Goal: Communication & Community: Answer question/provide support

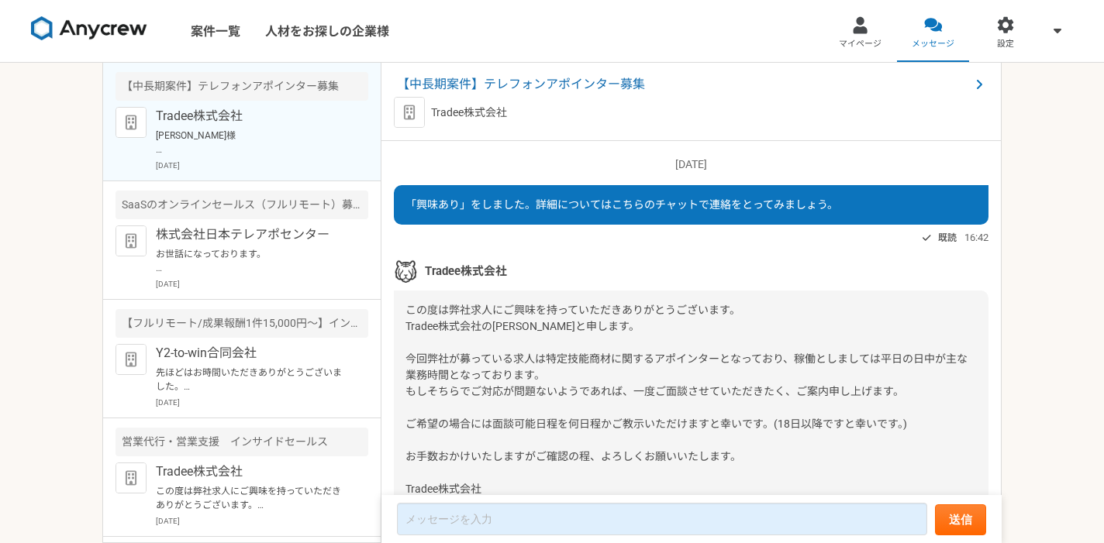
scroll to position [1252, 0]
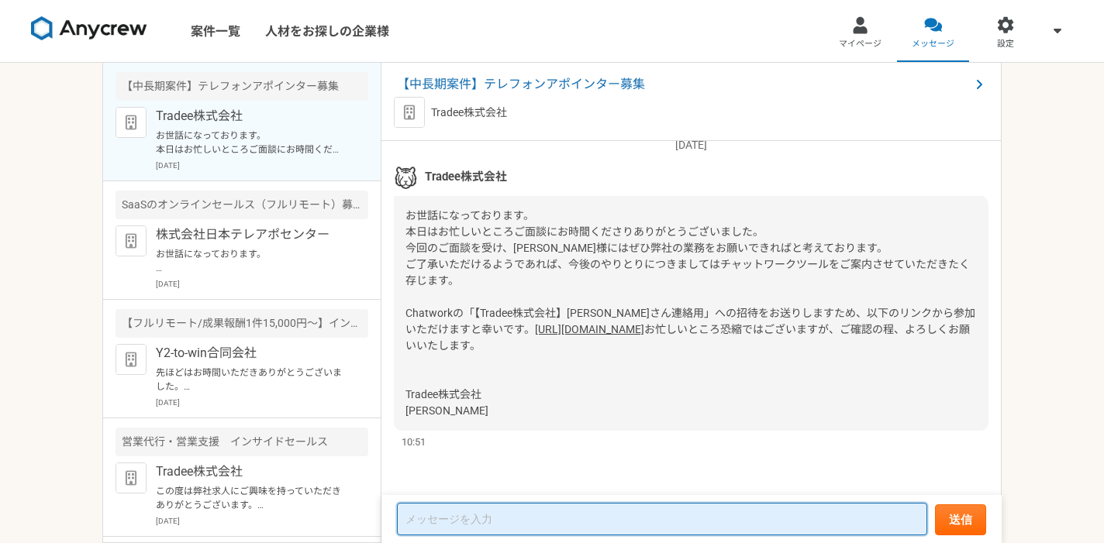
click at [481, 525] on textarea at bounding box center [662, 519] width 530 height 33
type textarea "o"
type textarea "h"
type textarea "ひ"
type textarea "お"
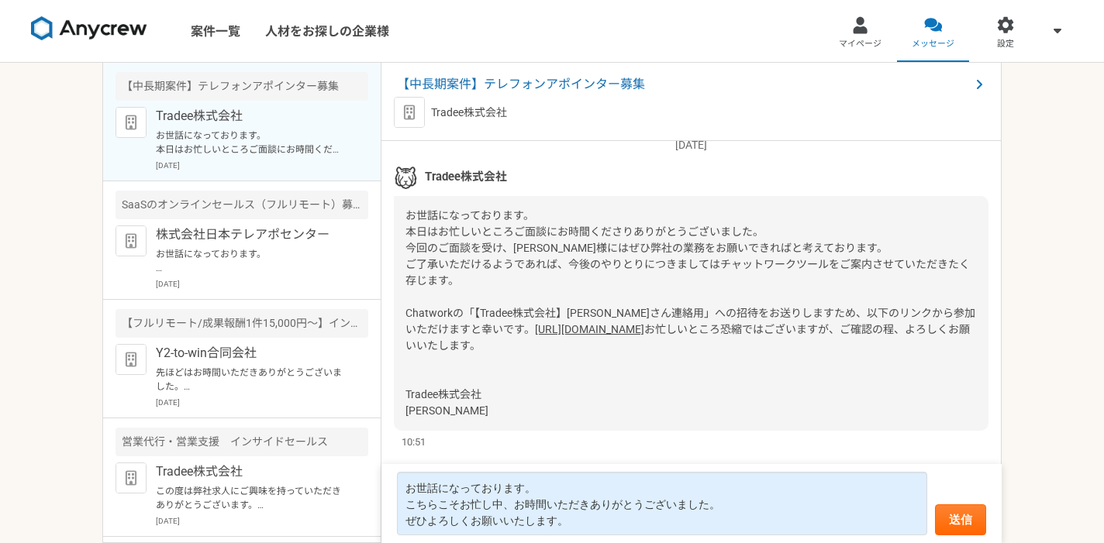
click at [535, 323] on link "https://www.chatwork.com/g/3rlvd5hdr0d5mq" at bounding box center [589, 329] width 109 height 12
click at [541, 323] on link "https://www.chatwork.com/g/3rlvd5hdr0d5mq" at bounding box center [589, 329] width 109 height 12
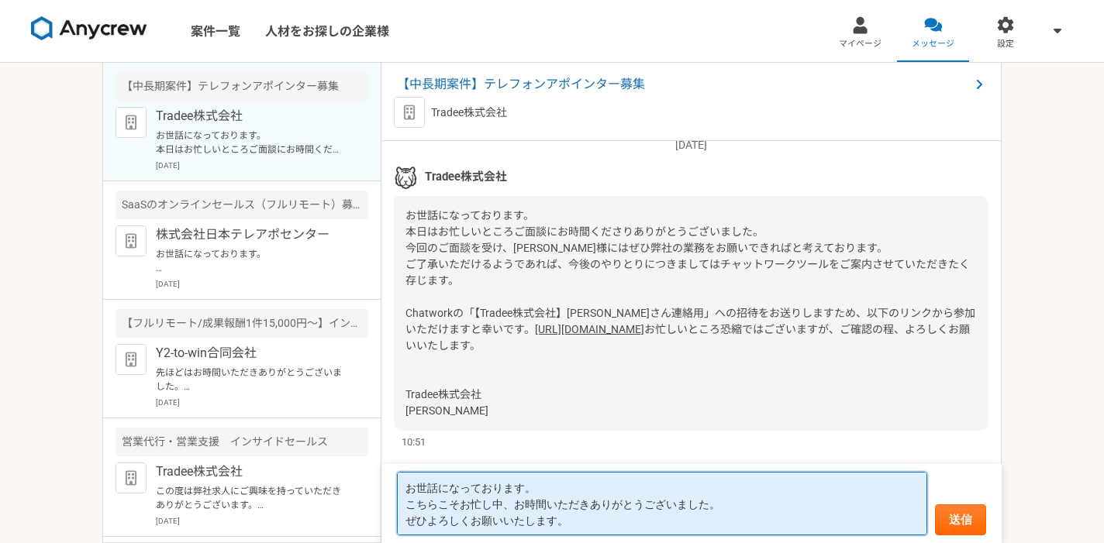
click at [579, 532] on textarea "お世話になっております。 こちらこそお忙し中、お時間いただきありがとうございました。 ぜひよろしくお願いいたします。" at bounding box center [662, 504] width 530 height 64
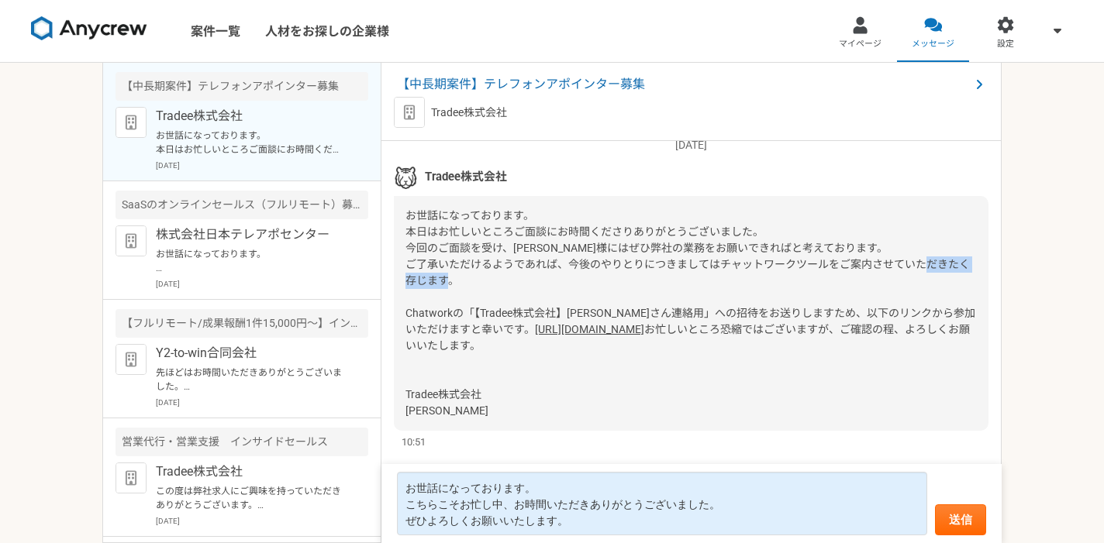
drag, startPoint x: 405, startPoint y: 263, endPoint x: 452, endPoint y: 263, distance: 46.5
click at [452, 263] on span "お世話になっております。 本日はお忙しいところご面談にお時間くださりありがとうございました。 今回のご面談を受け、玉置様にはぜひ弊社の業務をお願いできればと考…" at bounding box center [690, 272] width 570 height 126
copy span "Chatwork"
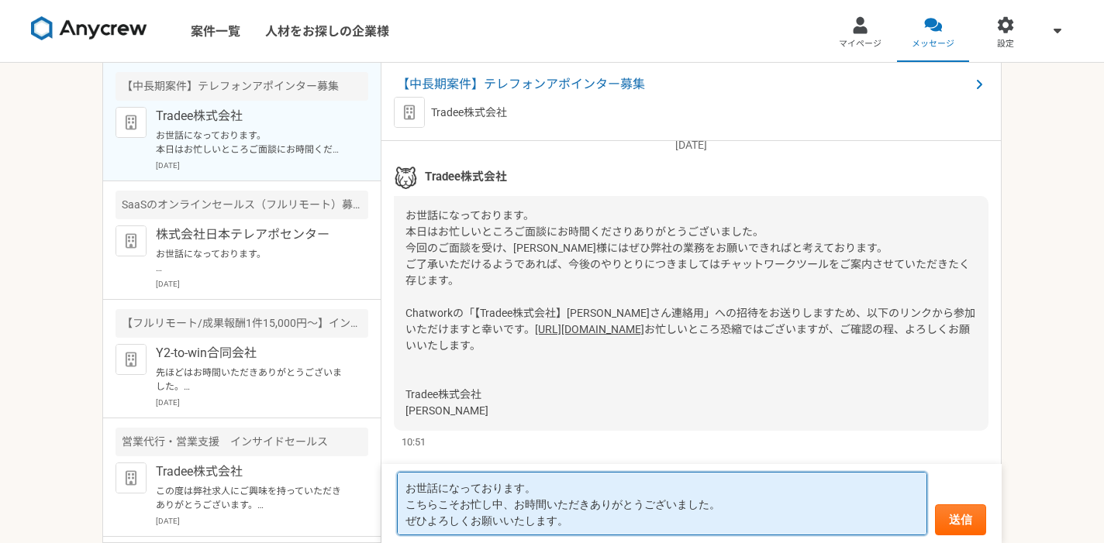
click at [581, 519] on textarea "お世話になっております。 こちらこそお忙し中、お時間いただきありがとうございました。 ぜひよろしくお願いいたします。" at bounding box center [662, 504] width 530 height 64
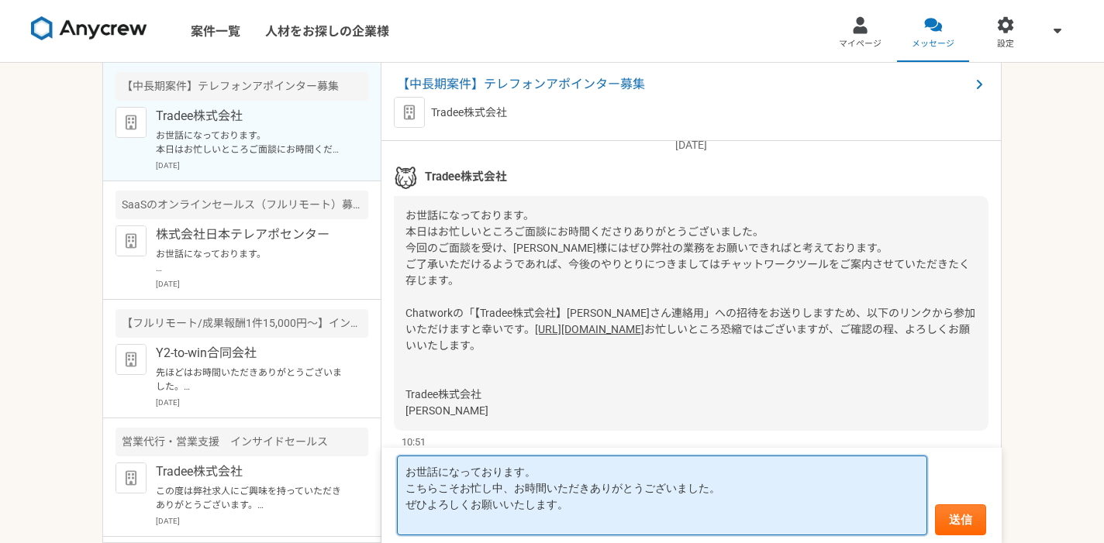
paste textarea "Chatwork"
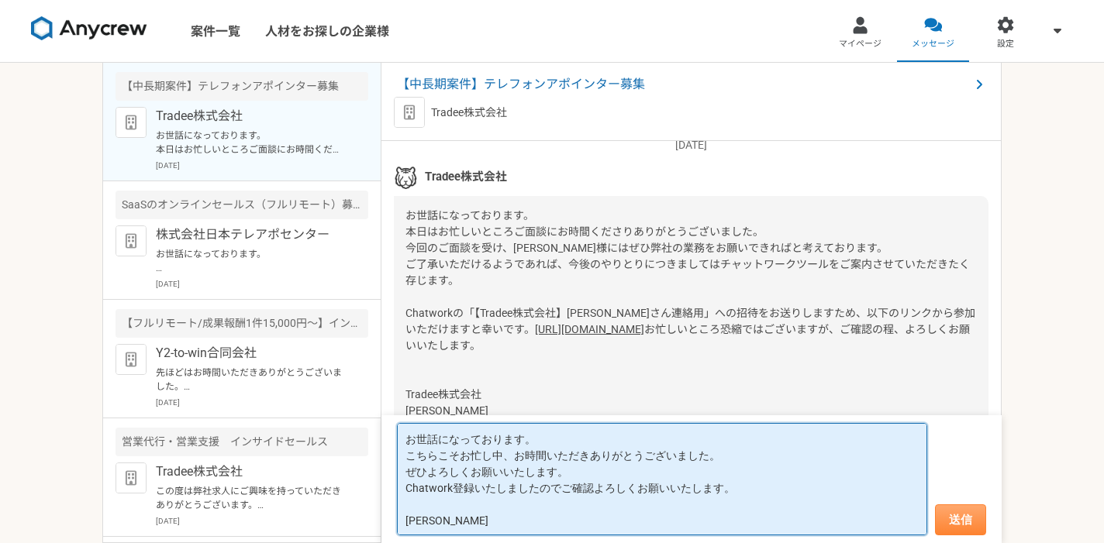
type textarea "お世話になっております。 こちらこそお忙し中、お時間いただきありがとうございました。 ぜひよろしくお願いいたします。 Chatwork登録いたしましたのでご確…"
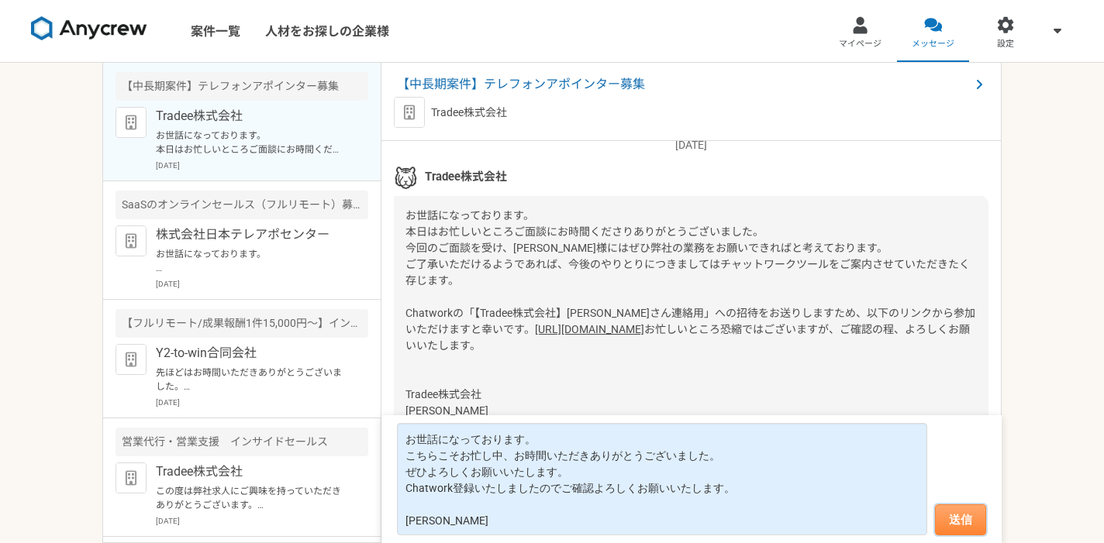
click at [966, 522] on button "送信" at bounding box center [960, 520] width 51 height 31
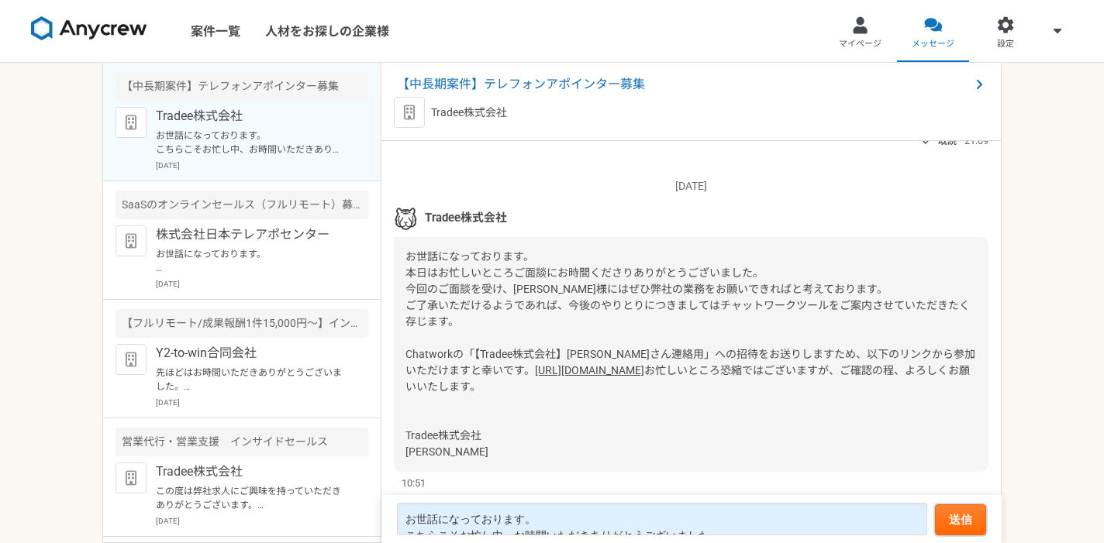
scroll to position [1794, 0]
